Goal: Task Accomplishment & Management: Contribute content

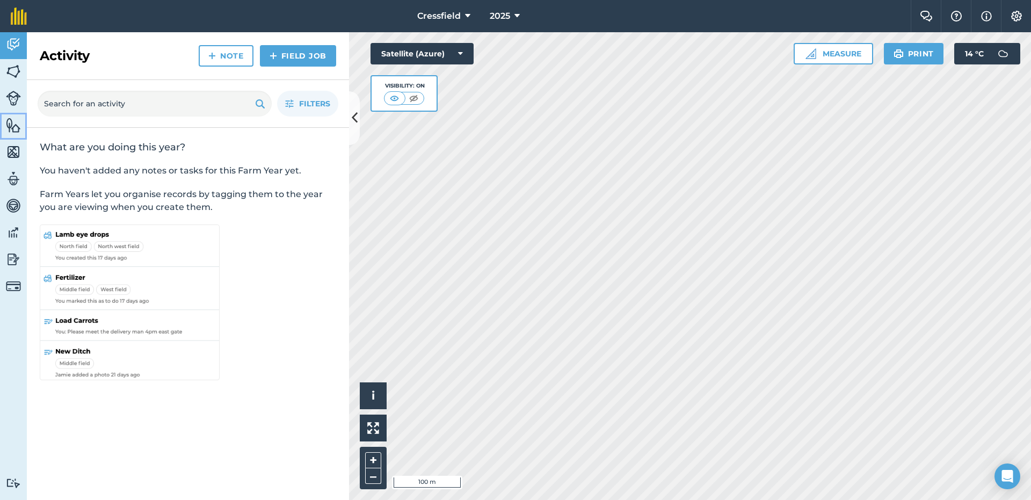
click at [11, 123] on img at bounding box center [13, 125] width 15 height 16
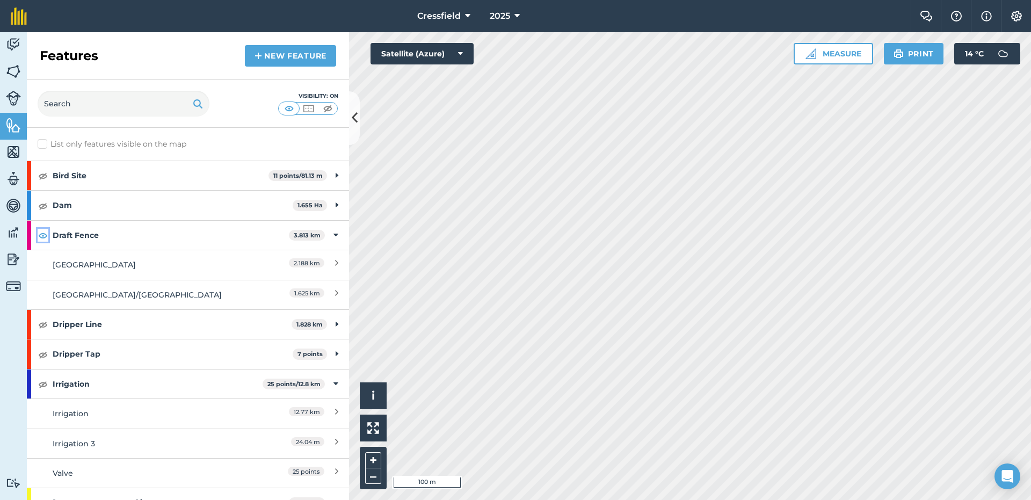
click at [39, 236] on img at bounding box center [43, 235] width 10 height 13
click at [834, 54] on button "Measure" at bounding box center [834, 53] width 80 height 21
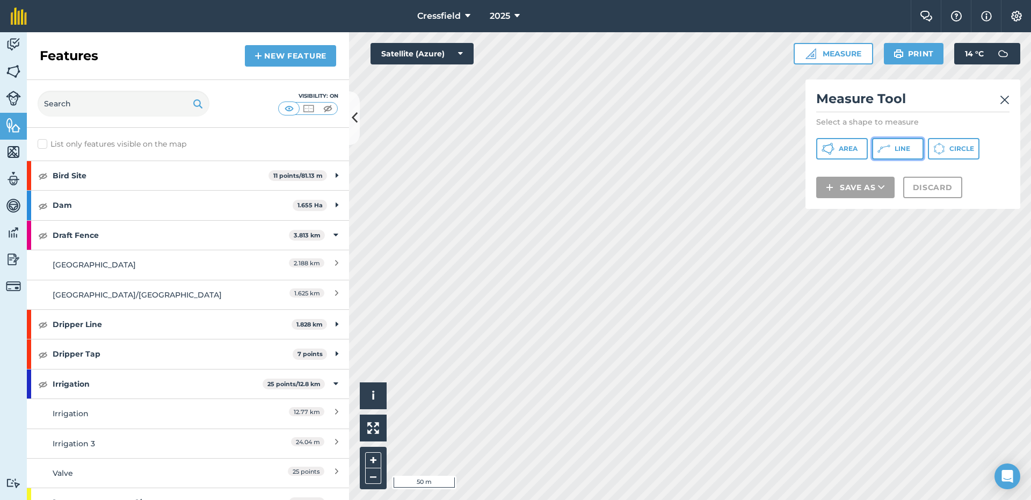
click at [900, 148] on span "Line" at bounding box center [903, 149] width 16 height 9
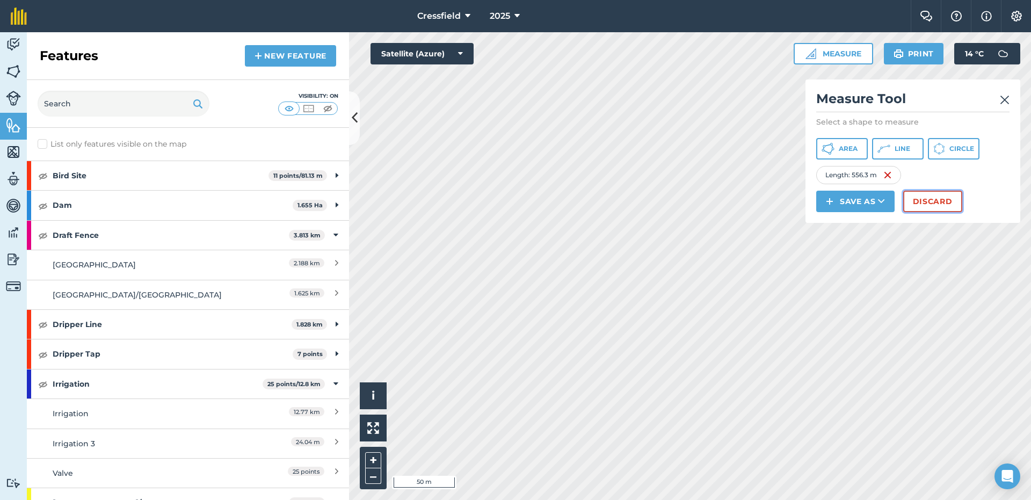
click at [921, 200] on button "Discard" at bounding box center [933, 201] width 59 height 21
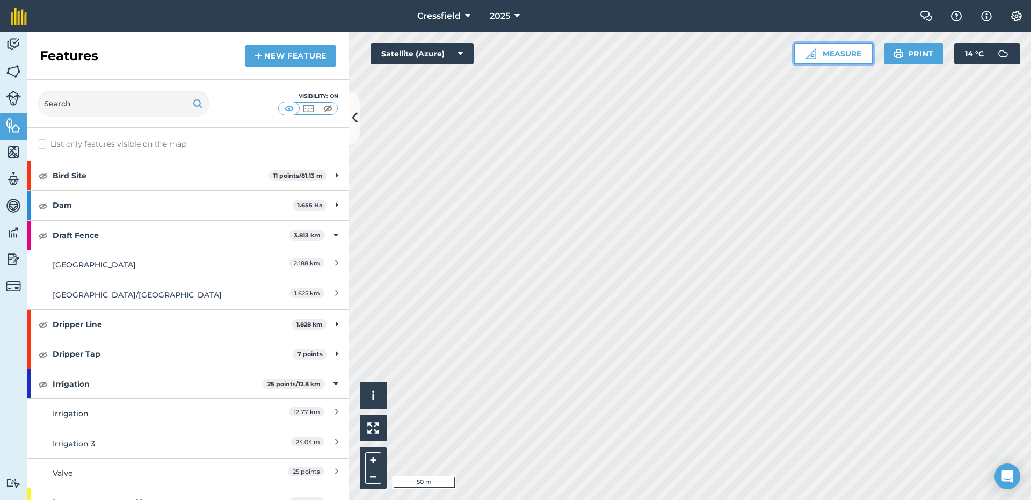
click at [829, 48] on button "Measure" at bounding box center [834, 53] width 80 height 21
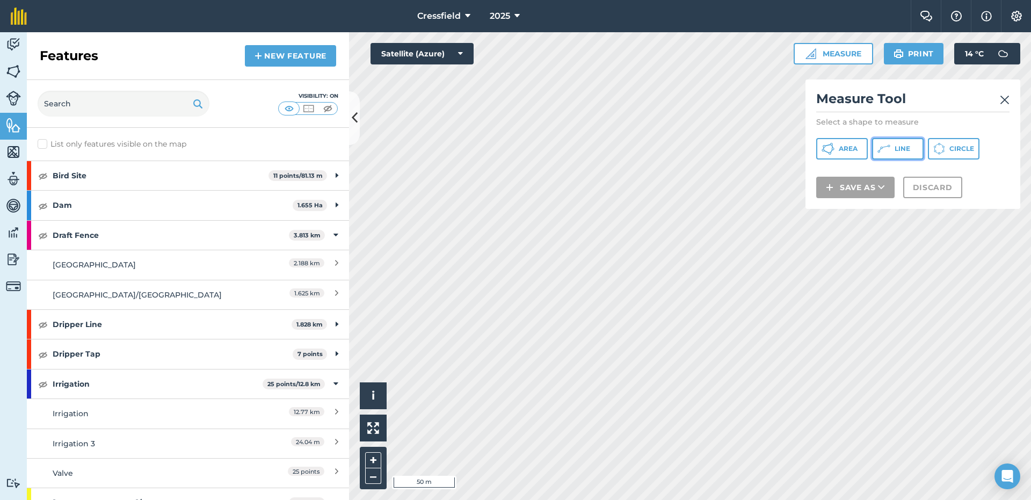
click at [899, 151] on span "Line" at bounding box center [903, 149] width 16 height 9
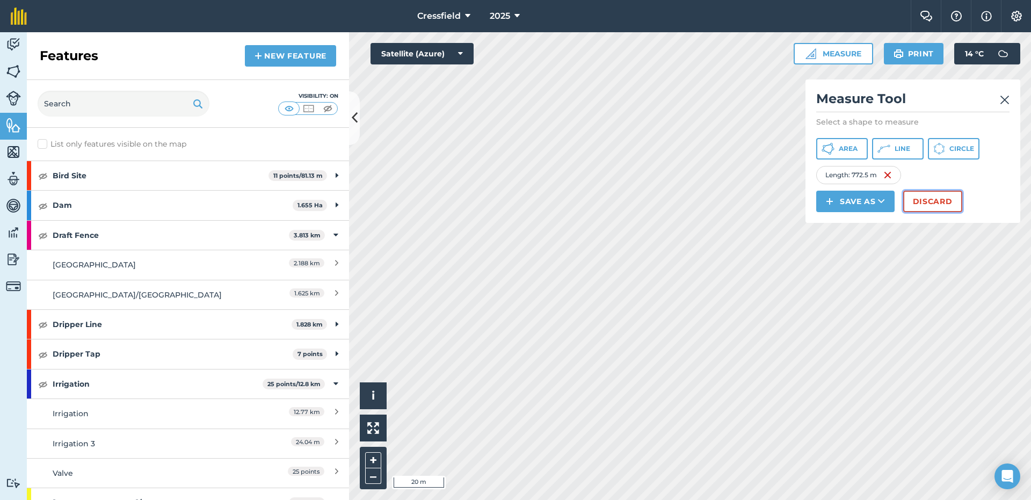
click at [926, 205] on button "Discard" at bounding box center [933, 201] width 59 height 21
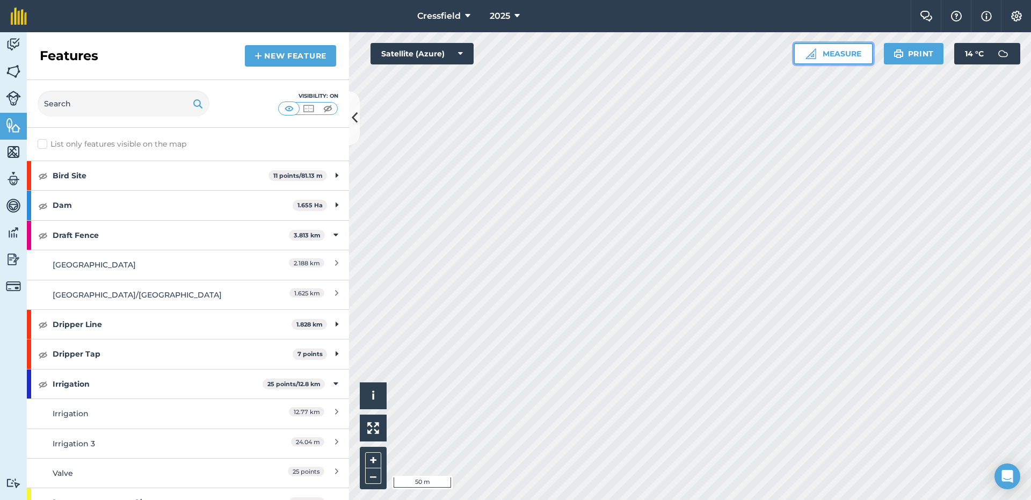
click at [840, 52] on button "Measure" at bounding box center [834, 53] width 80 height 21
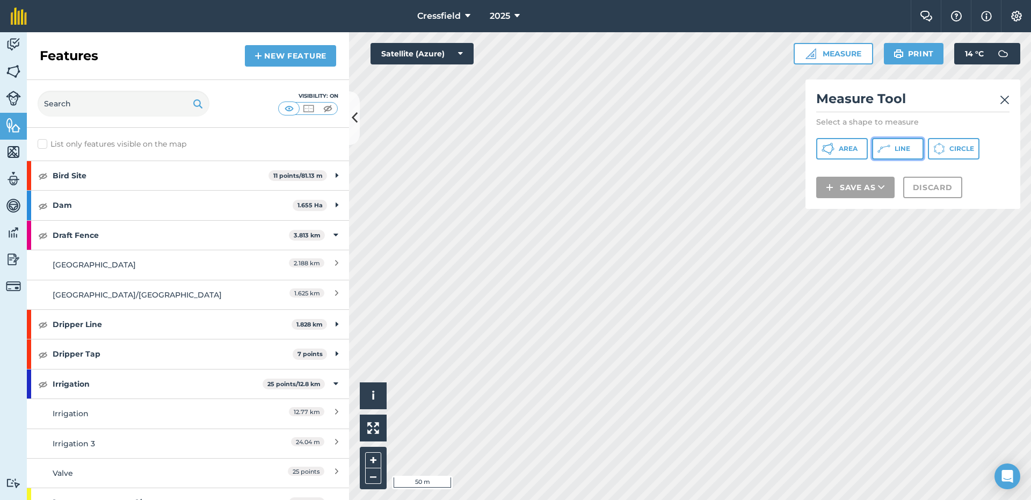
click at [835, 153] on icon at bounding box center [828, 148] width 13 height 13
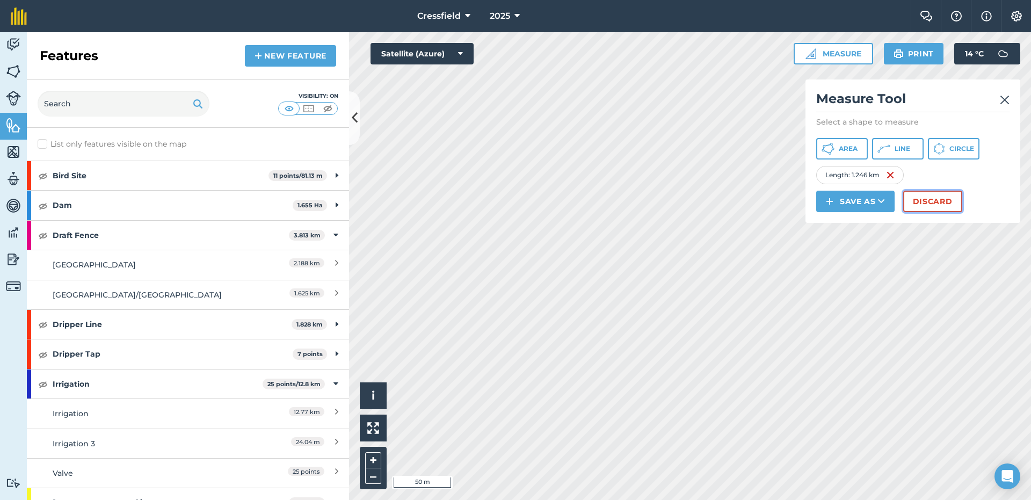
click at [921, 198] on button "Discard" at bounding box center [933, 201] width 59 height 21
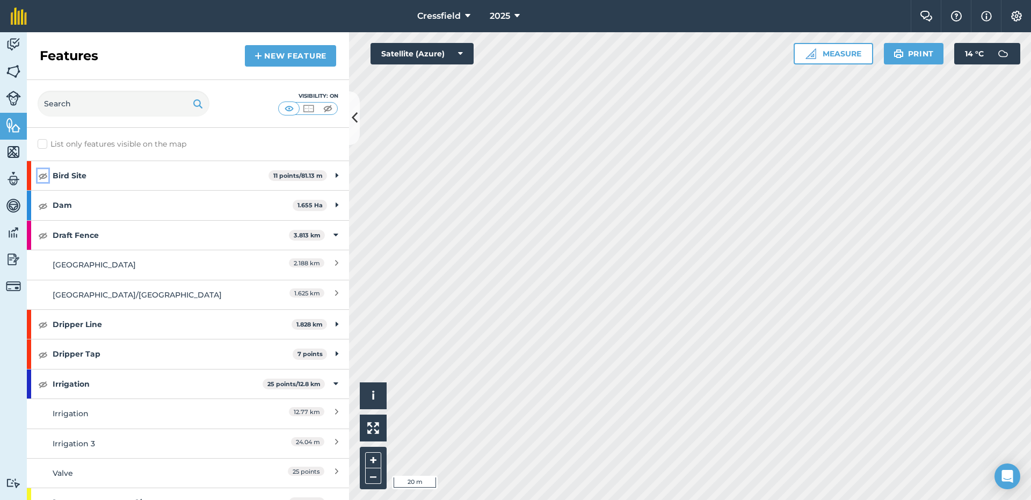
click at [42, 176] on img at bounding box center [43, 175] width 10 height 13
click at [41, 326] on img at bounding box center [43, 324] width 10 height 13
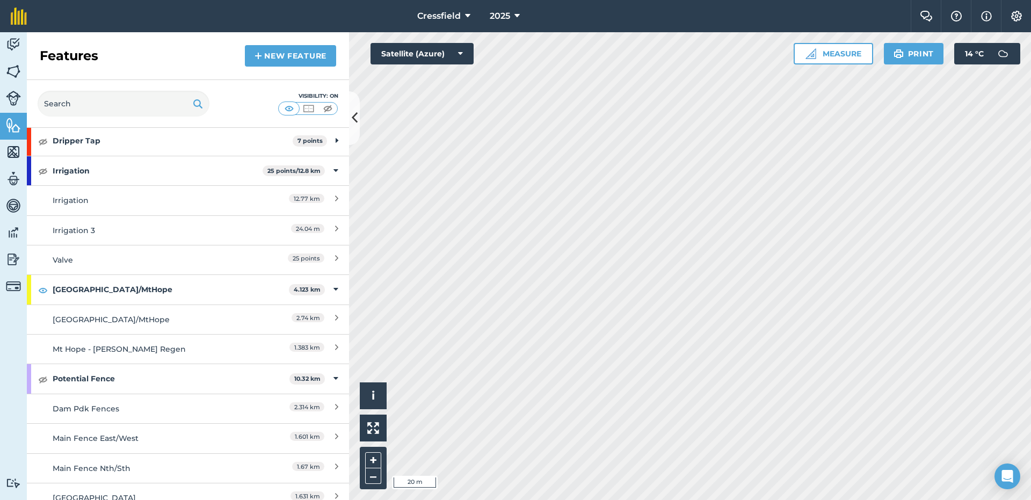
scroll to position [215, 0]
click at [44, 169] on img at bounding box center [43, 169] width 10 height 13
click at [845, 56] on button "Measure" at bounding box center [834, 53] width 80 height 21
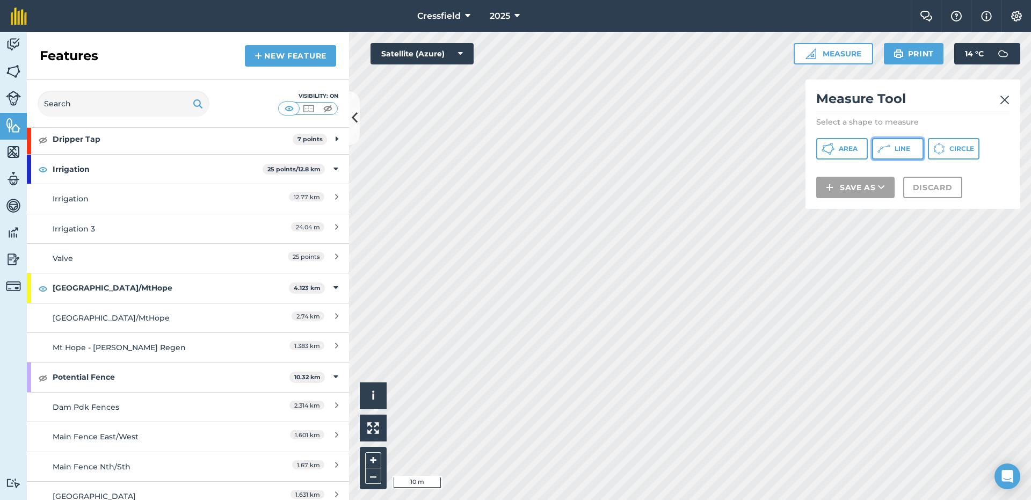
click at [833, 149] on icon at bounding box center [832, 151] width 3 height 4
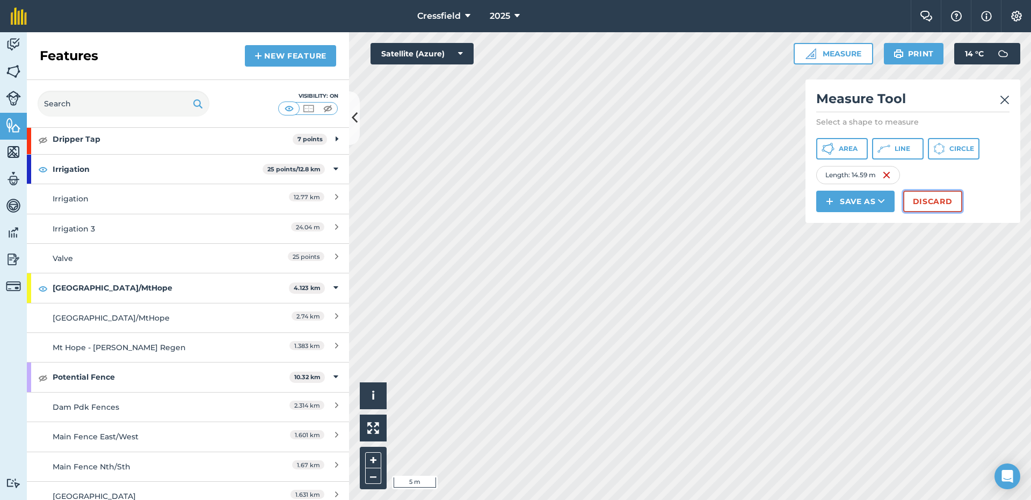
click at [925, 201] on button "Discard" at bounding box center [933, 201] width 59 height 21
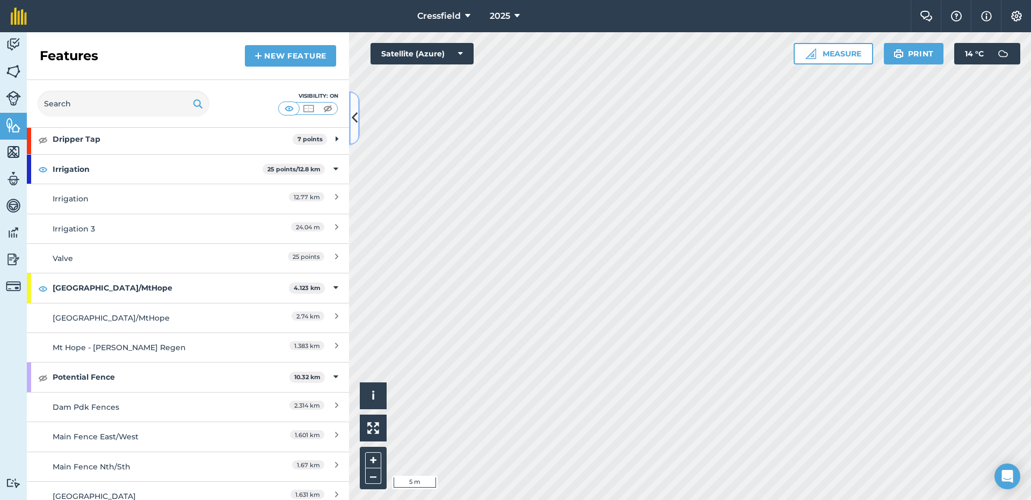
click at [356, 112] on icon at bounding box center [355, 118] width 6 height 19
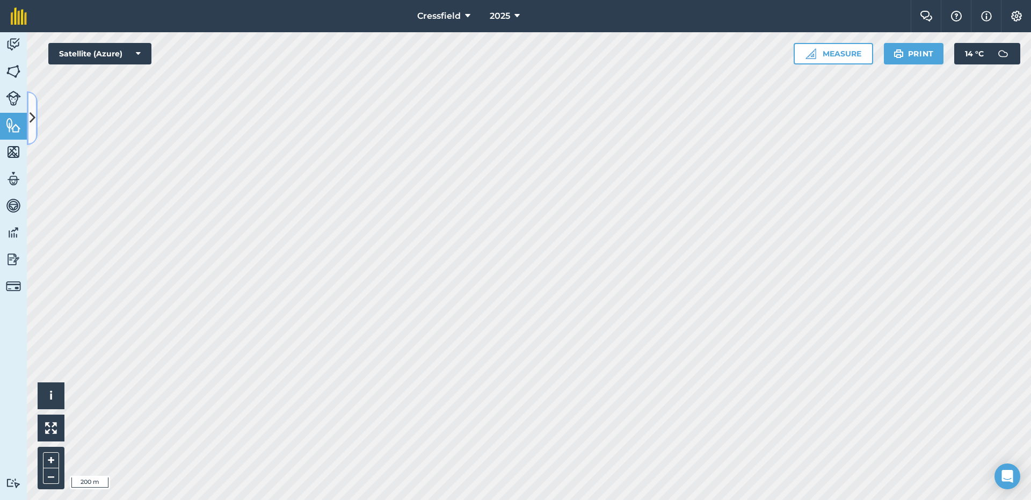
click at [33, 118] on icon at bounding box center [33, 118] width 6 height 19
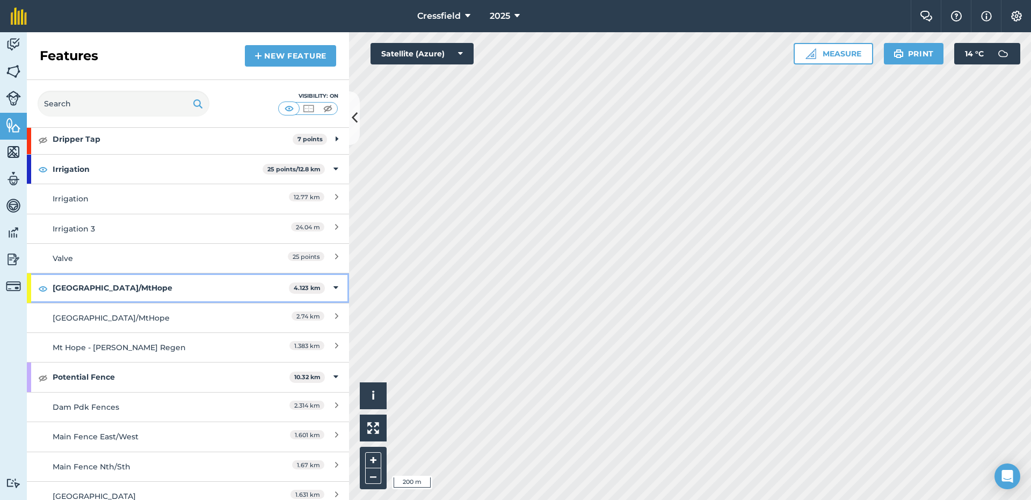
click at [176, 283] on strong "[GEOGRAPHIC_DATA]/MtHope" at bounding box center [171, 287] width 236 height 29
click at [176, 283] on strong "[GEOGRAPHIC_DATA]/MtHope" at bounding box center [172, 287] width 239 height 29
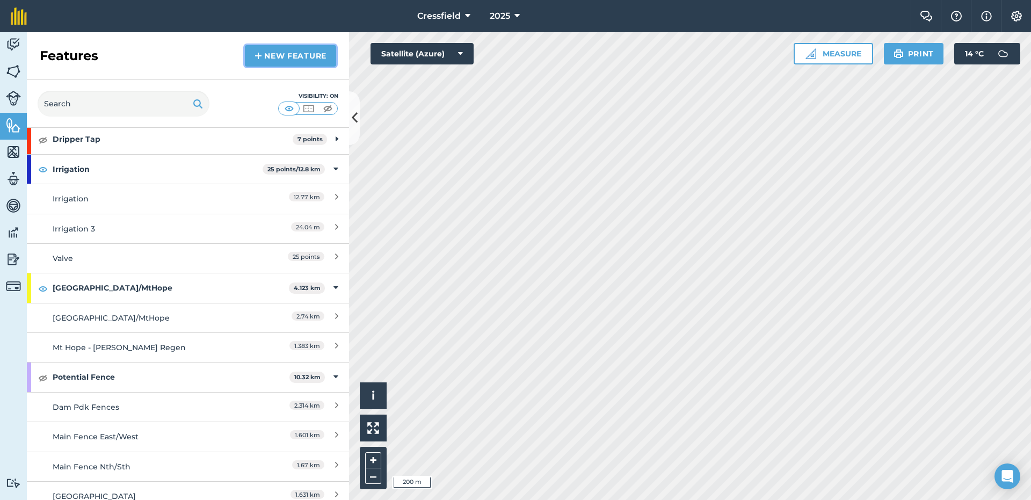
click at [278, 55] on link "New feature" at bounding box center [290, 55] width 91 height 21
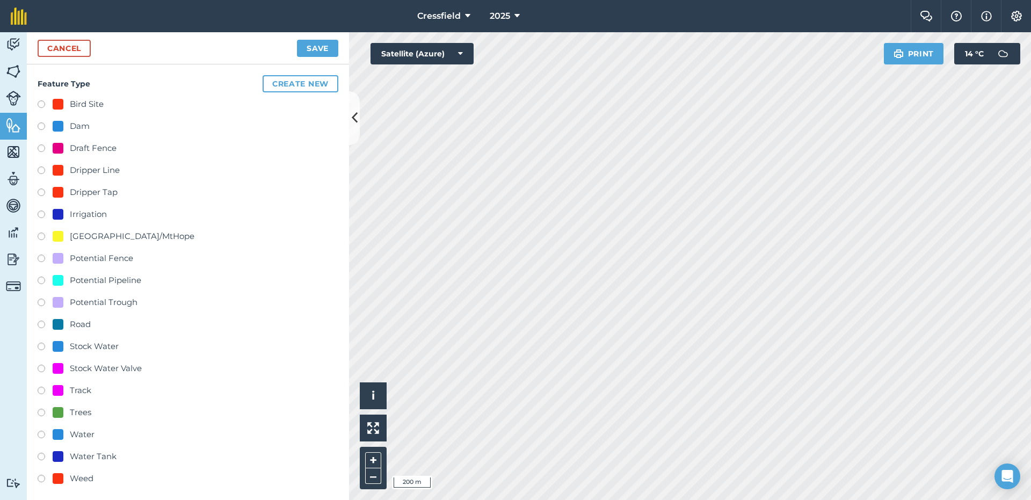
click at [41, 237] on label at bounding box center [45, 238] width 15 height 11
radio input "true"
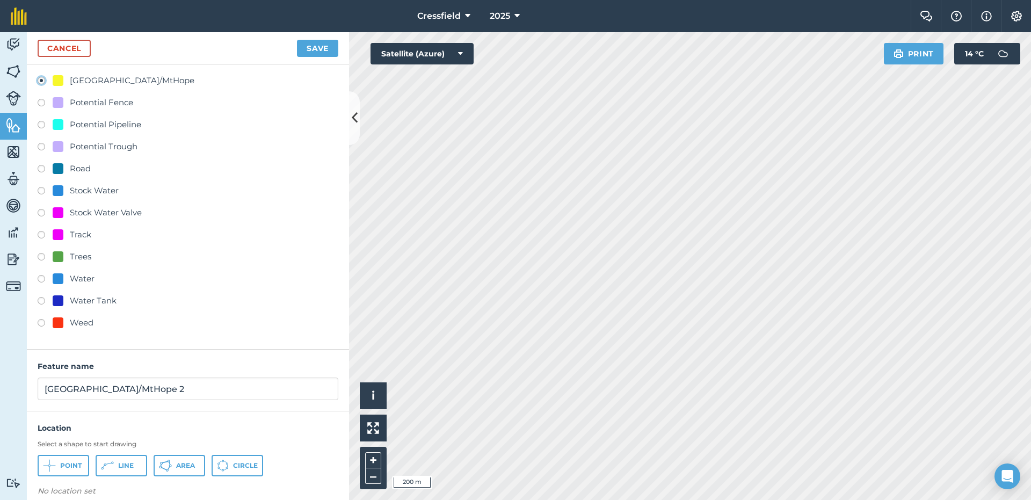
scroll to position [168, 0]
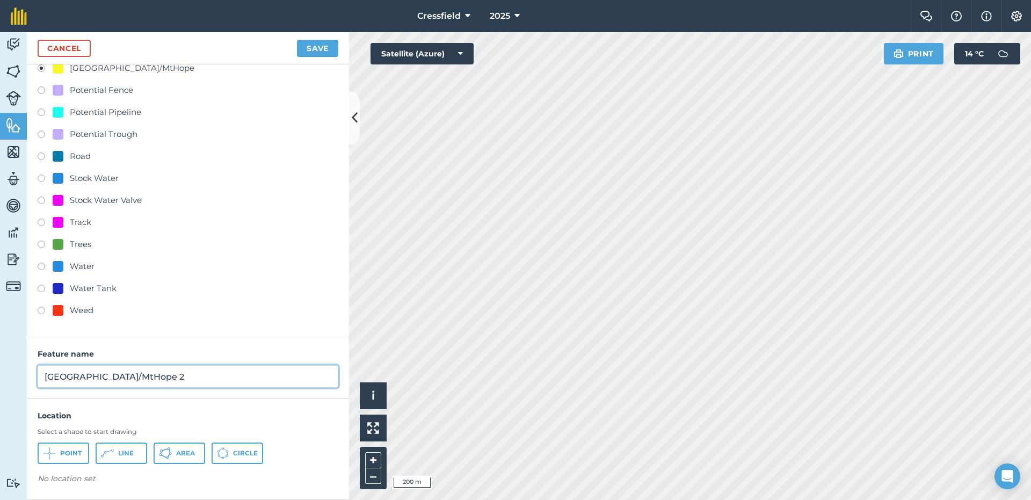
drag, startPoint x: 99, startPoint y: 378, endPoint x: 170, endPoint y: 379, distance: 70.9
click at [170, 379] on input "[GEOGRAPHIC_DATA]/MtHope 2" at bounding box center [188, 376] width 301 height 23
click at [149, 371] on input "[GEOGRAPHIC_DATA]/MtHope 2" at bounding box center [188, 376] width 301 height 23
type input "[GEOGRAPHIC_DATA]/[GEOGRAPHIC_DATA]"
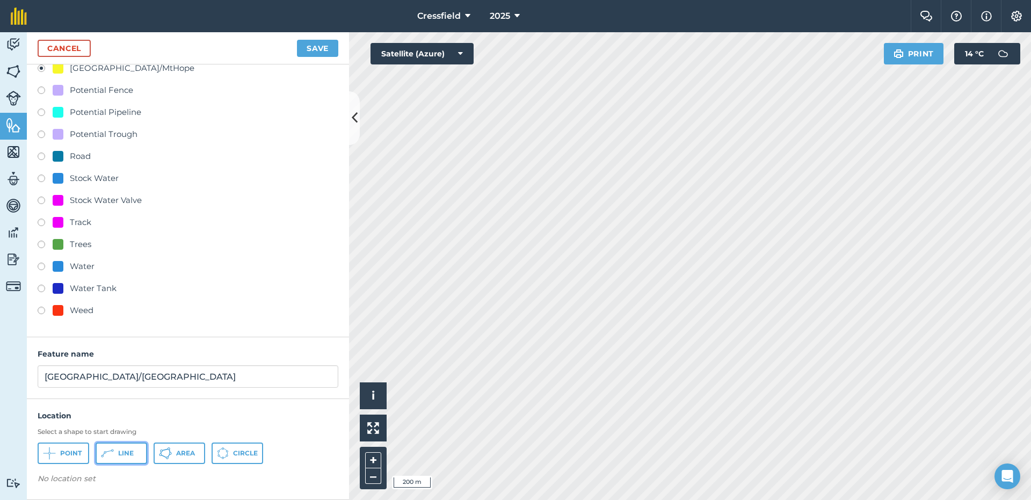
click at [123, 452] on span "Line" at bounding box center [126, 453] width 16 height 9
click at [677, 500] on html "Cressfield 2025 Farm Chat Help Info Settings Cressfield - 2025 Reproduced with …" at bounding box center [515, 250] width 1031 height 500
click at [313, 50] on button "Save" at bounding box center [317, 48] width 41 height 17
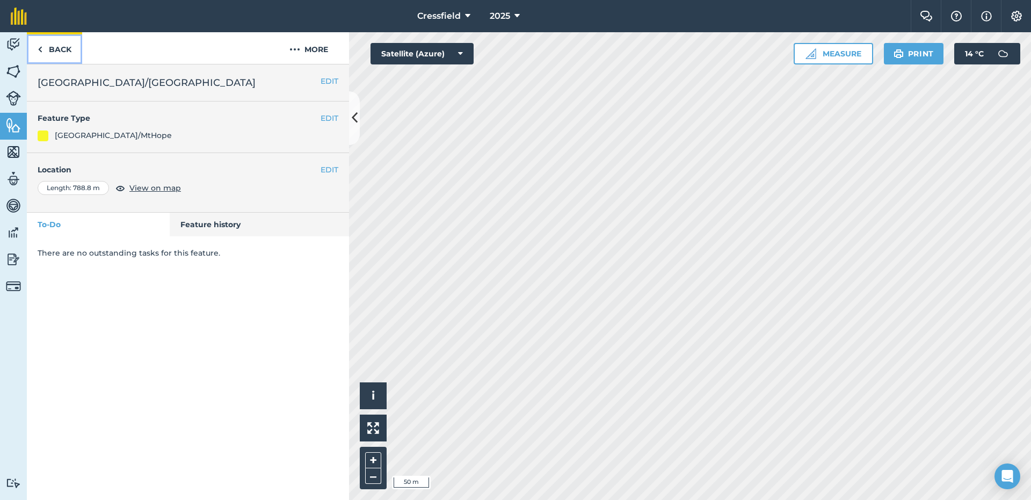
click at [62, 45] on link "Back" at bounding box center [54, 48] width 55 height 32
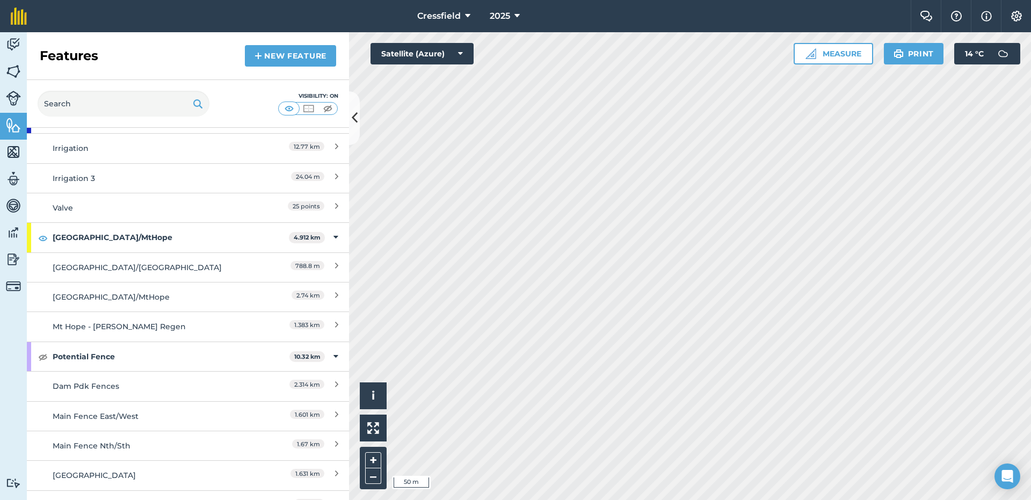
scroll to position [269, 0]
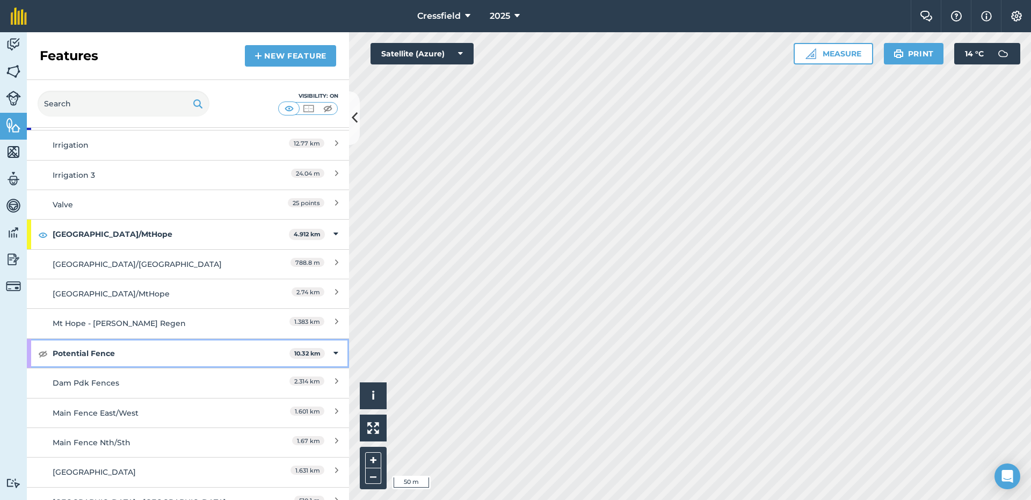
click at [169, 351] on strong "Potential Fence" at bounding box center [171, 353] width 237 height 29
click at [40, 352] on img at bounding box center [43, 353] width 10 height 13
click at [634, 500] on html "Cressfield 2025 Farm Chat Help Info Settings Cressfield - 2025 Reproduced with …" at bounding box center [515, 250] width 1031 height 500
click at [172, 351] on strong "Potential Fence" at bounding box center [172, 353] width 239 height 29
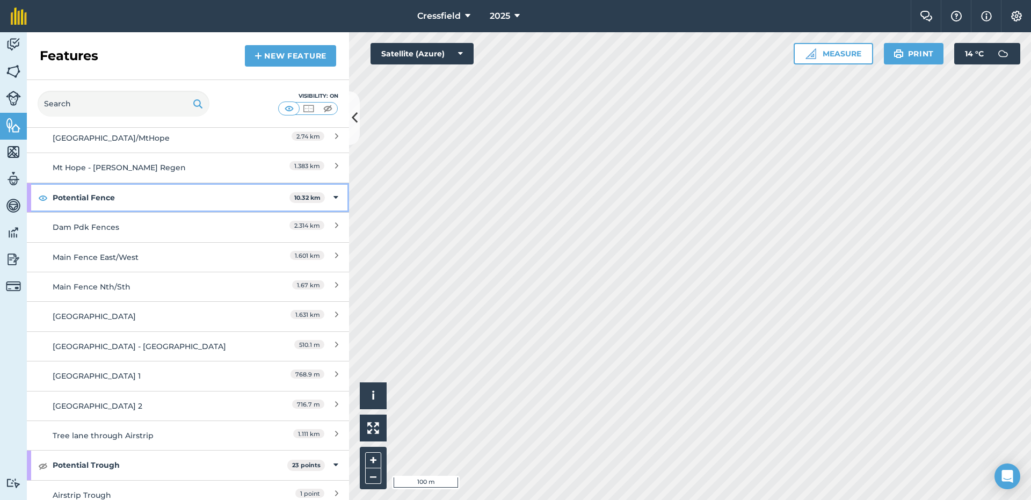
scroll to position [430, 0]
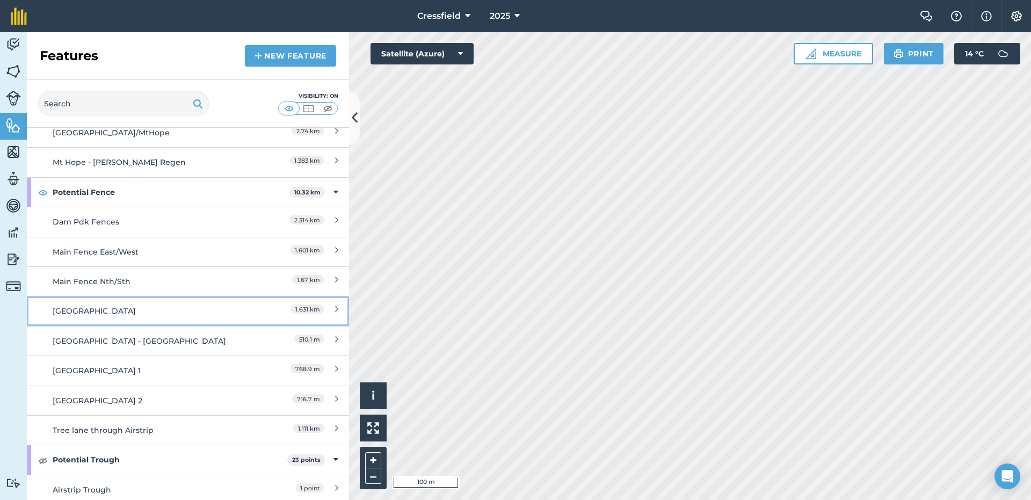
click at [264, 311] on div "1.631 km" at bounding box center [290, 311] width 95 height 12
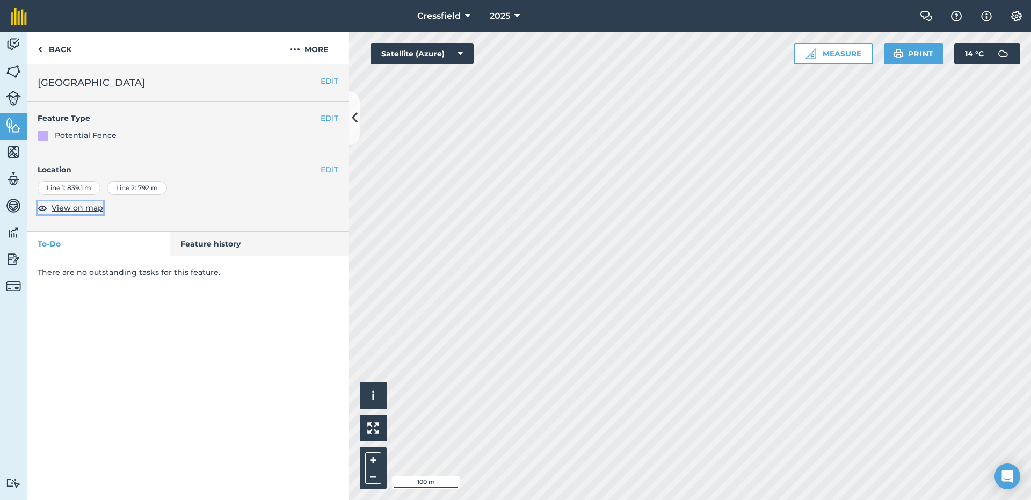
click at [73, 210] on span "View on map" at bounding box center [78, 208] width 52 height 12
click at [325, 168] on button "EDIT" at bounding box center [330, 170] width 18 height 12
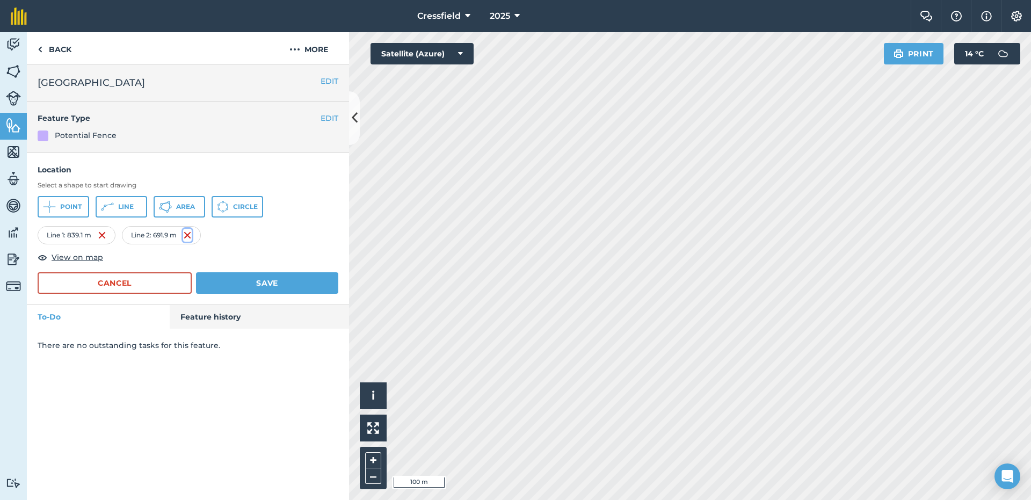
click at [189, 237] on img at bounding box center [187, 235] width 9 height 13
click at [293, 284] on button "Save" at bounding box center [267, 282] width 142 height 21
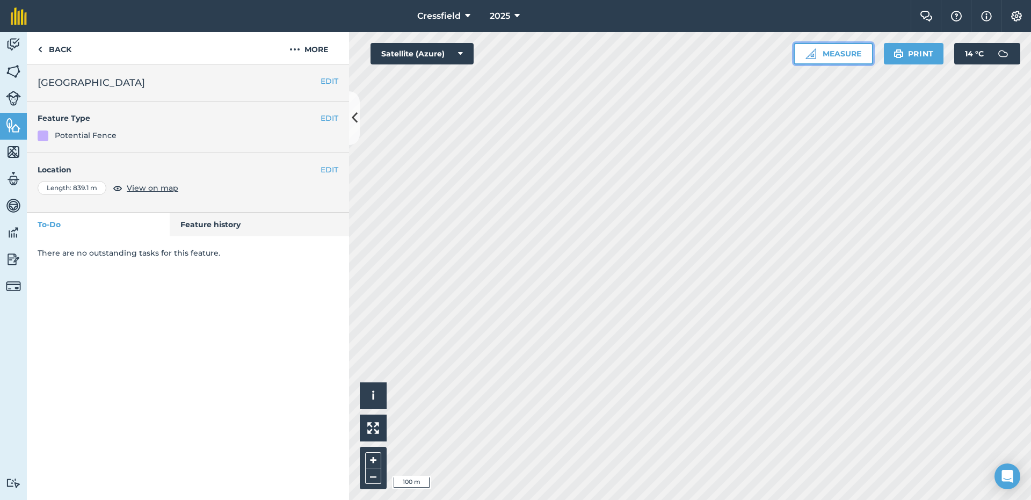
click at [848, 52] on button "Measure" at bounding box center [834, 53] width 80 height 21
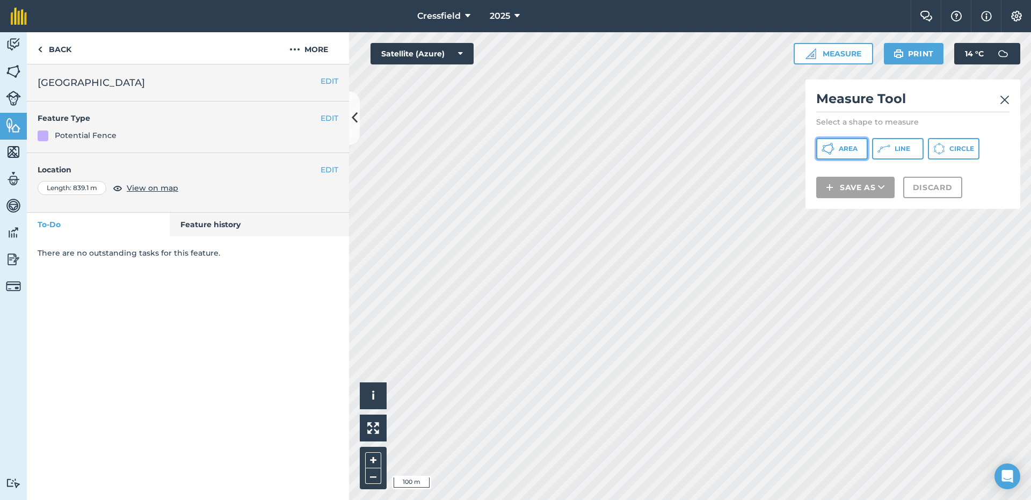
click at [838, 145] on button "Area" at bounding box center [843, 148] width 52 height 21
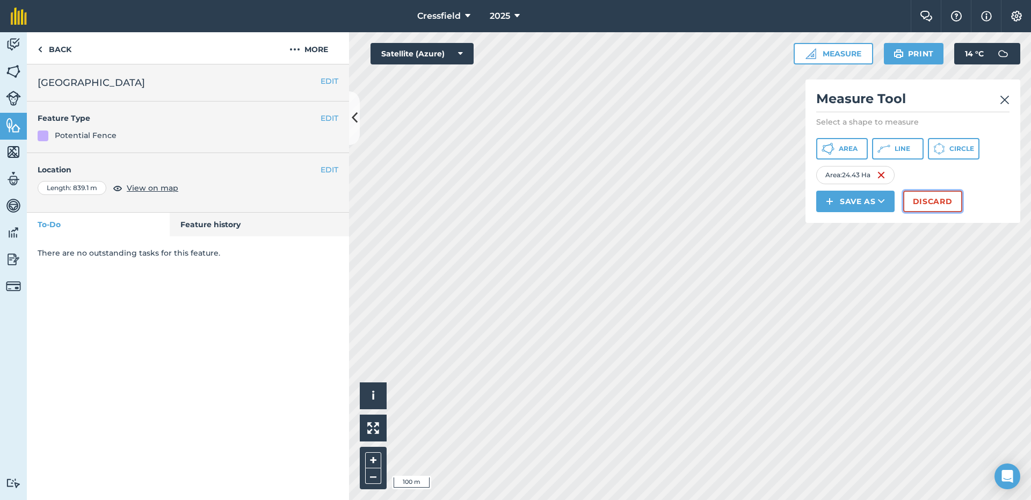
click at [950, 204] on button "Discard" at bounding box center [933, 201] width 59 height 21
